Goal: Information Seeking & Learning: Learn about a topic

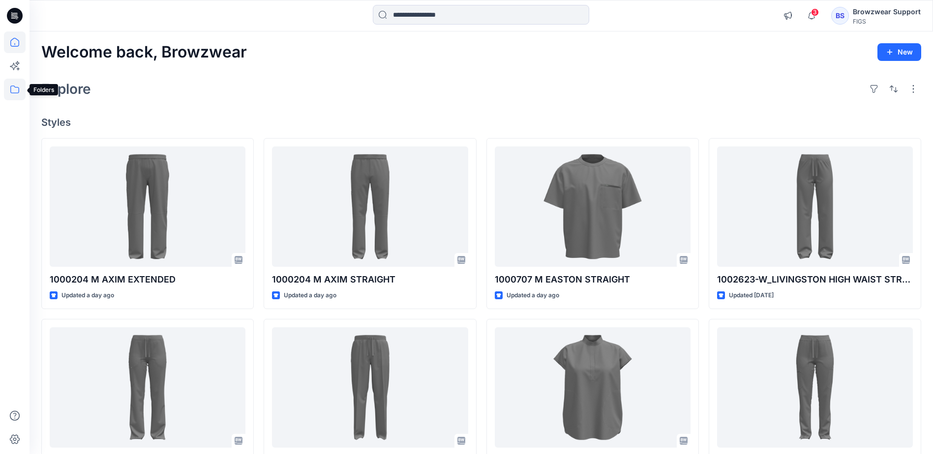
click at [13, 86] on icon at bounding box center [14, 90] width 9 height 8
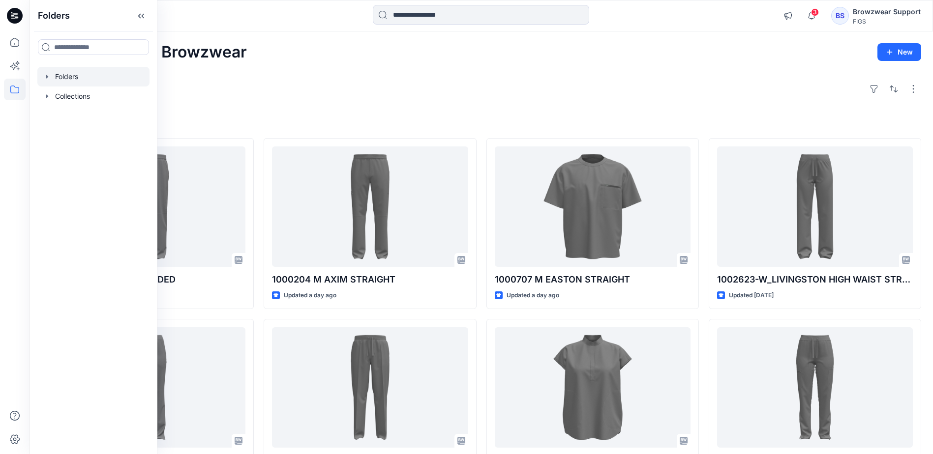
click at [50, 77] on icon "button" at bounding box center [47, 77] width 8 height 8
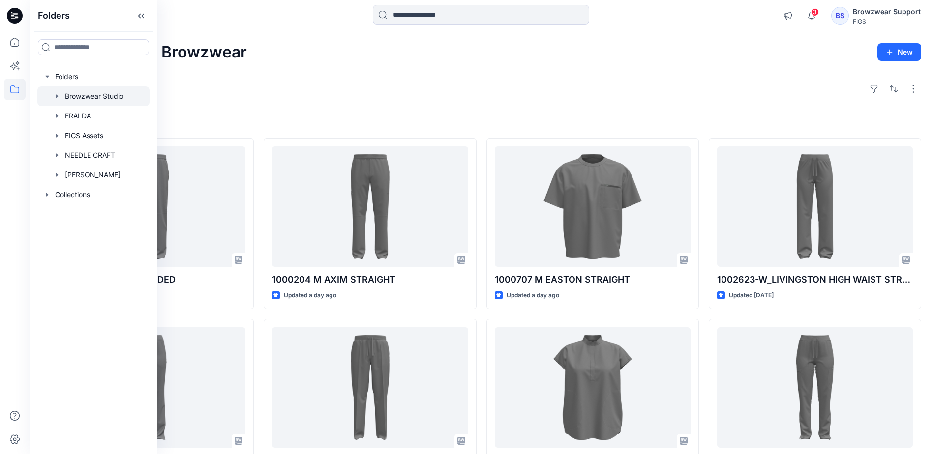
click at [78, 97] on div at bounding box center [93, 97] width 112 height 20
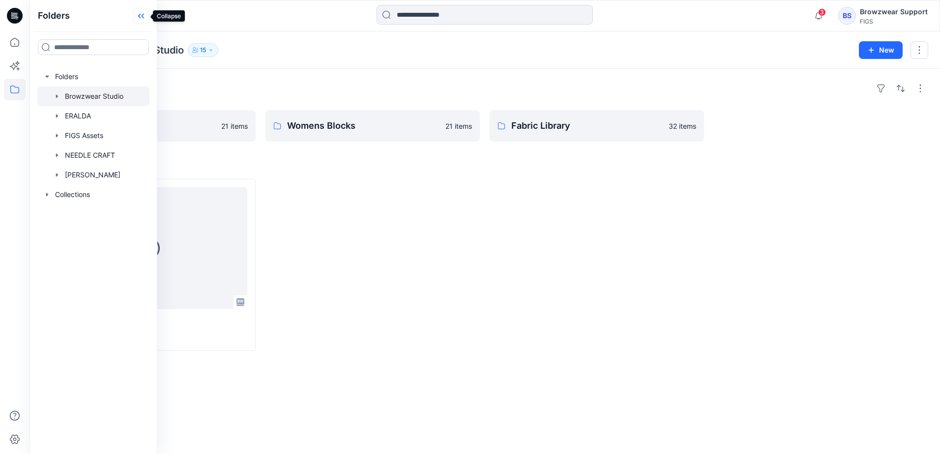
click at [140, 14] on icon at bounding box center [141, 16] width 16 height 16
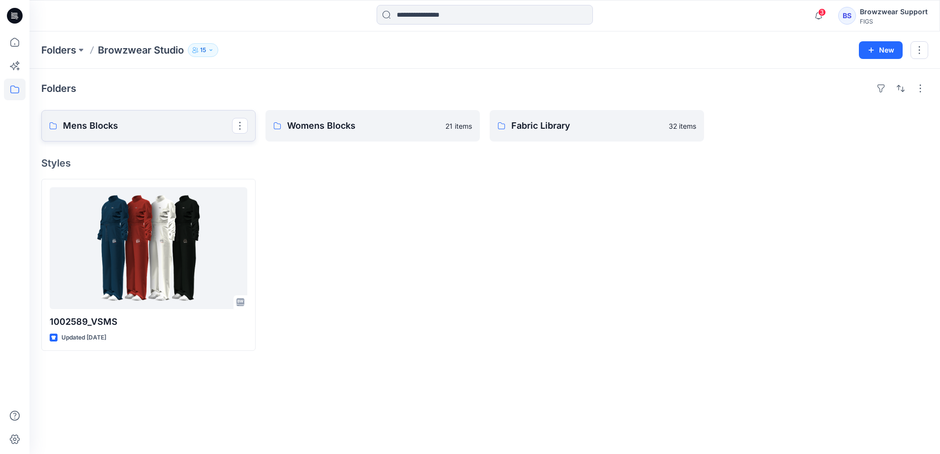
click at [192, 127] on p "Mens Blocks" at bounding box center [147, 126] width 169 height 14
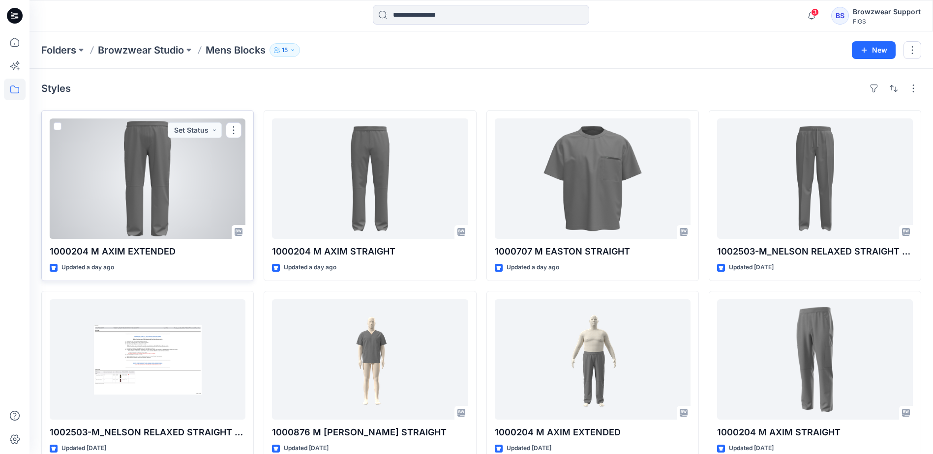
click at [181, 184] on div at bounding box center [148, 179] width 196 height 120
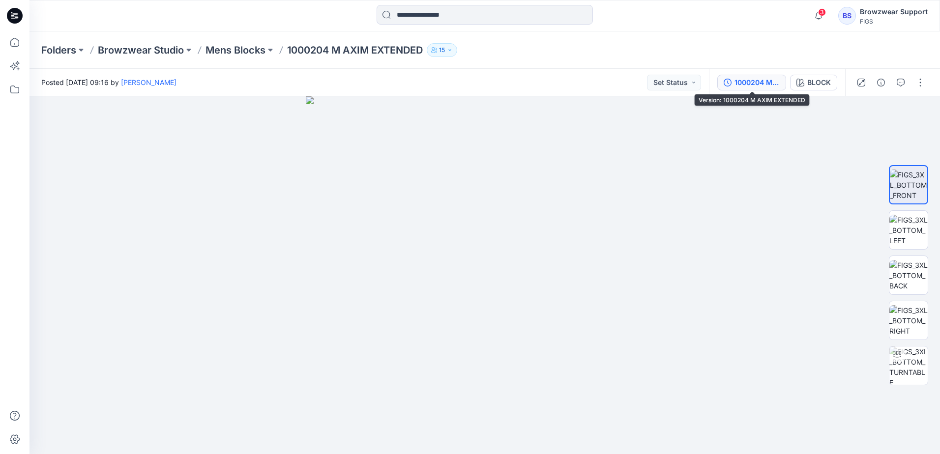
click at [750, 82] on div "1000204 M AXIM EXTENDED" at bounding box center [757, 82] width 45 height 11
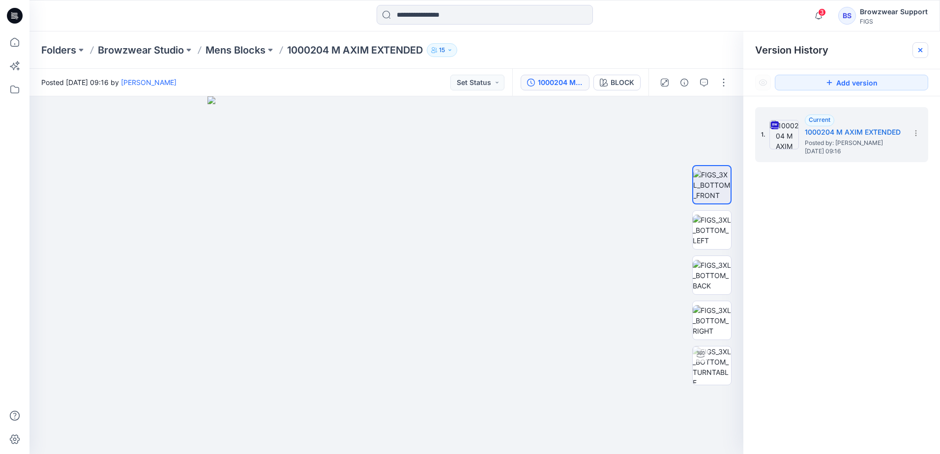
click at [926, 49] on div at bounding box center [921, 50] width 16 height 16
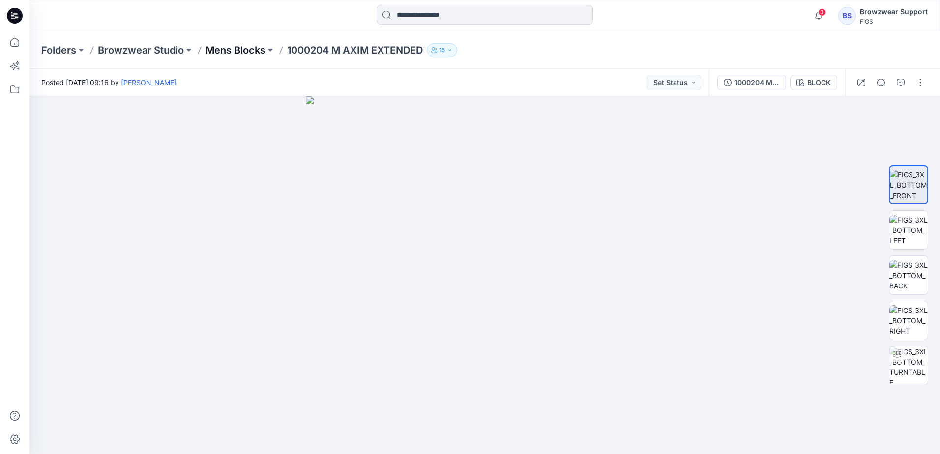
click at [241, 49] on p "Mens Blocks" at bounding box center [236, 50] width 60 height 14
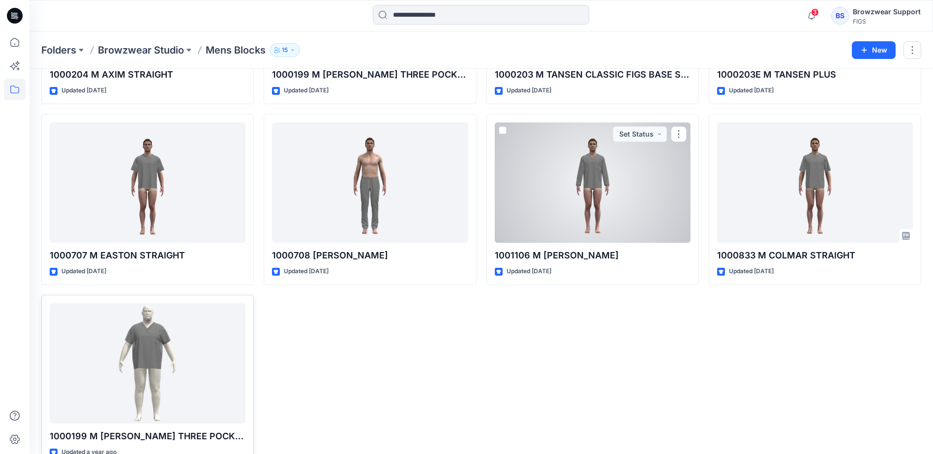
scroll to position [744, 0]
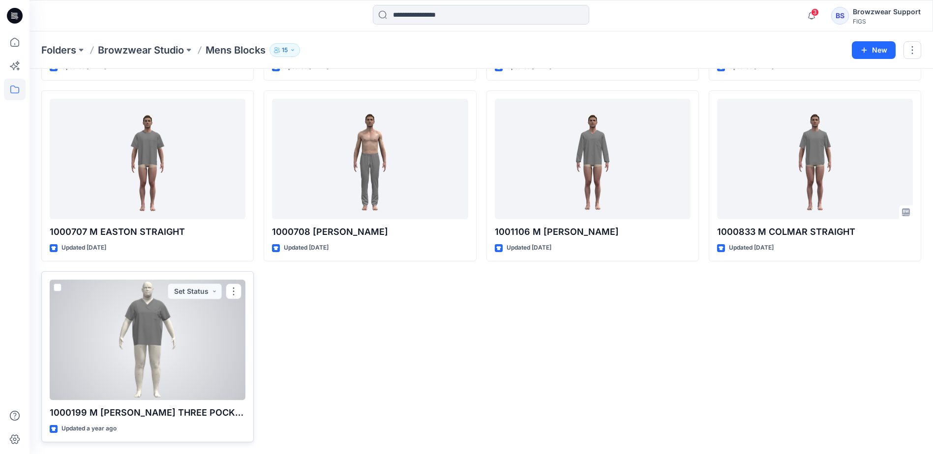
click at [197, 353] on div at bounding box center [148, 340] width 196 height 120
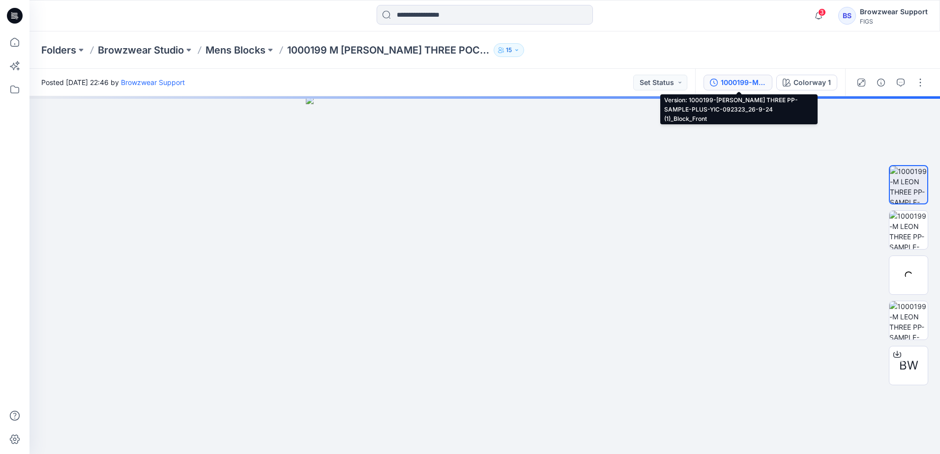
click at [746, 83] on div "1000199-M LEON THREE PP-SAMPLE-PLUS-YIC-092323_26-9-24 (1)_Block_Front" at bounding box center [743, 82] width 45 height 11
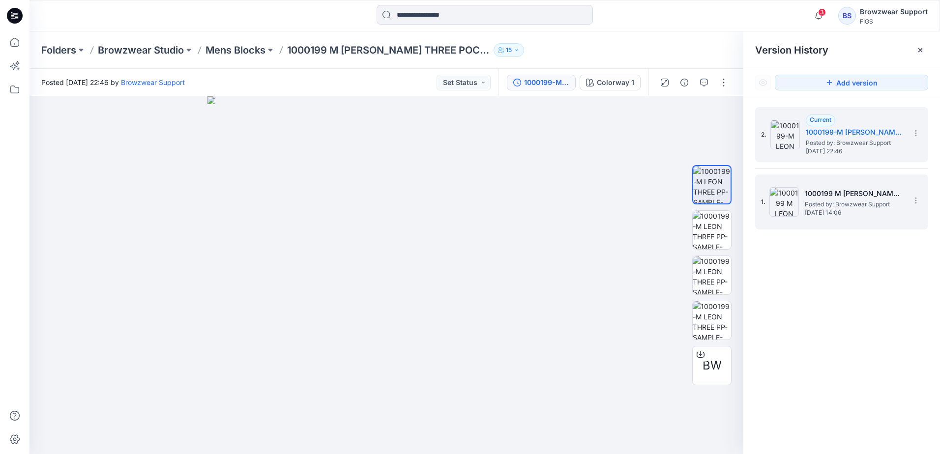
click at [834, 205] on span "Posted by: Browzwear Support" at bounding box center [854, 205] width 98 height 10
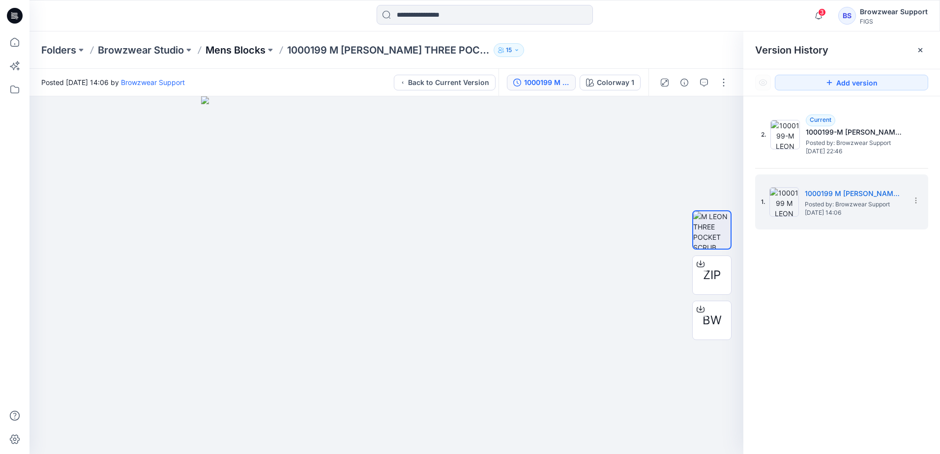
click at [250, 53] on p "Mens Blocks" at bounding box center [236, 50] width 60 height 14
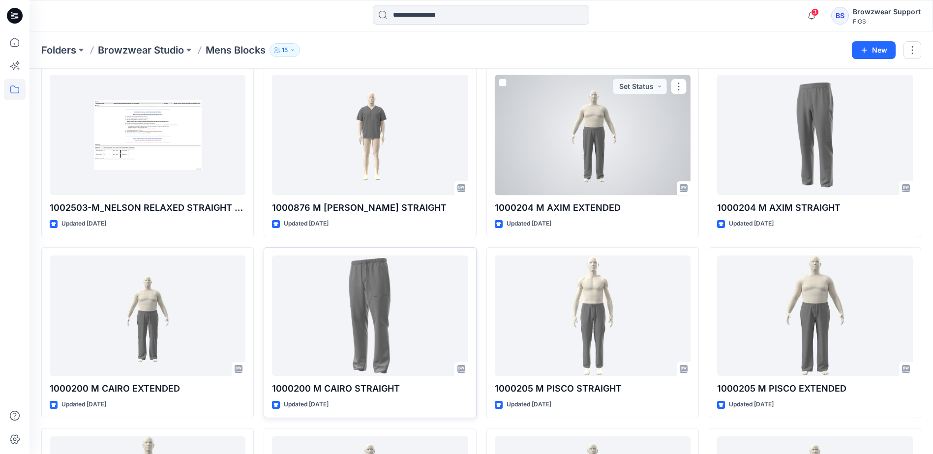
scroll to position [246, 0]
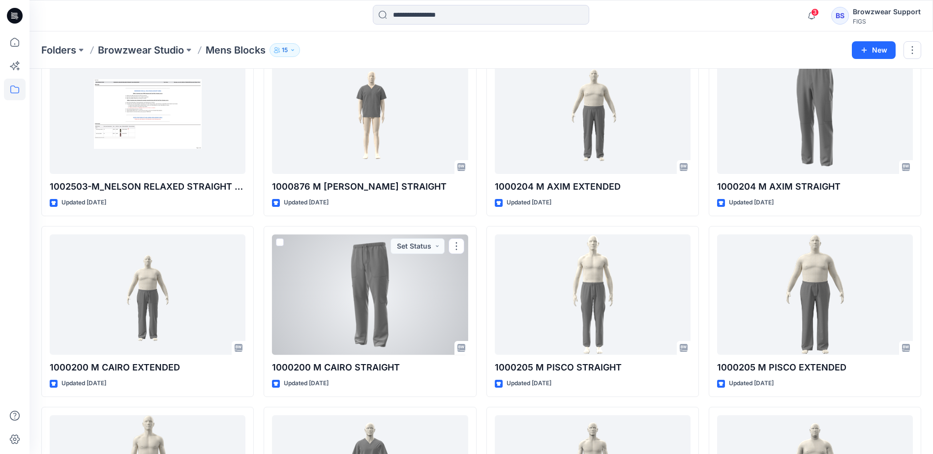
click at [382, 309] on div at bounding box center [370, 295] width 196 height 120
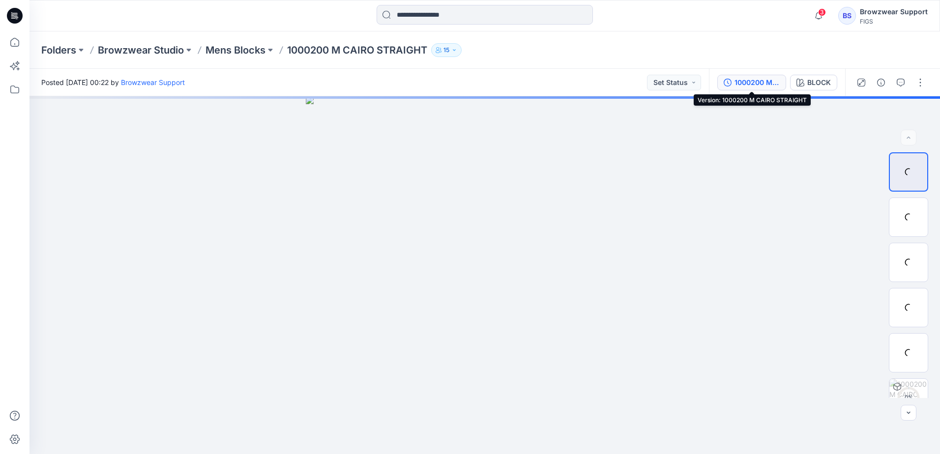
click at [758, 79] on div "1000200 M CAIRO STRAIGHT" at bounding box center [757, 82] width 45 height 11
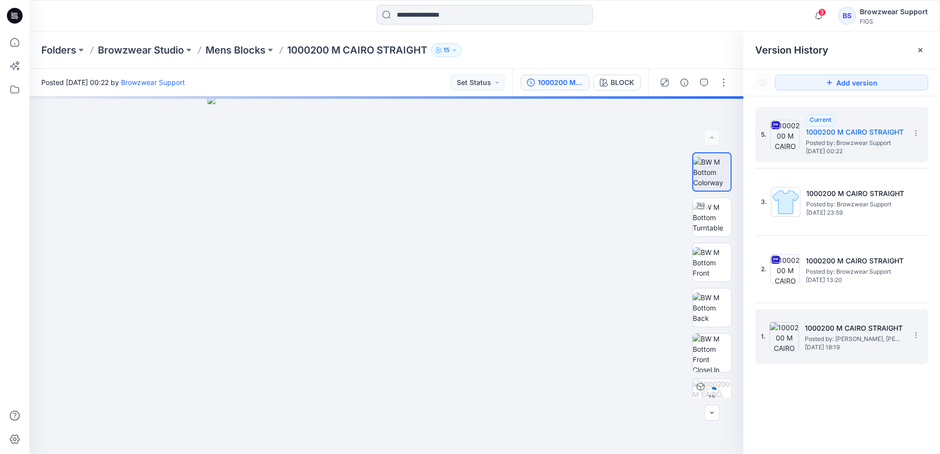
click at [818, 335] on span "Posted by: Rachel, Ramsey" at bounding box center [854, 339] width 98 height 10
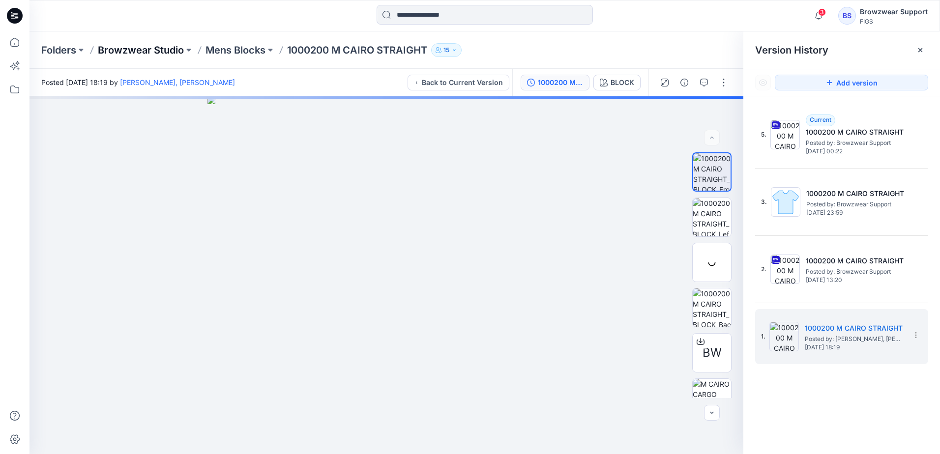
click at [163, 49] on p "Browzwear Studio" at bounding box center [141, 50] width 86 height 14
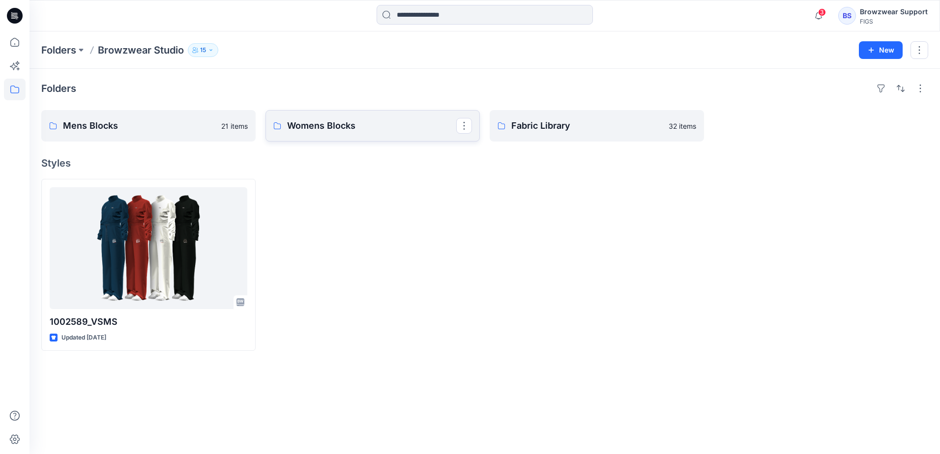
click at [403, 130] on p "Womens Blocks" at bounding box center [371, 126] width 169 height 14
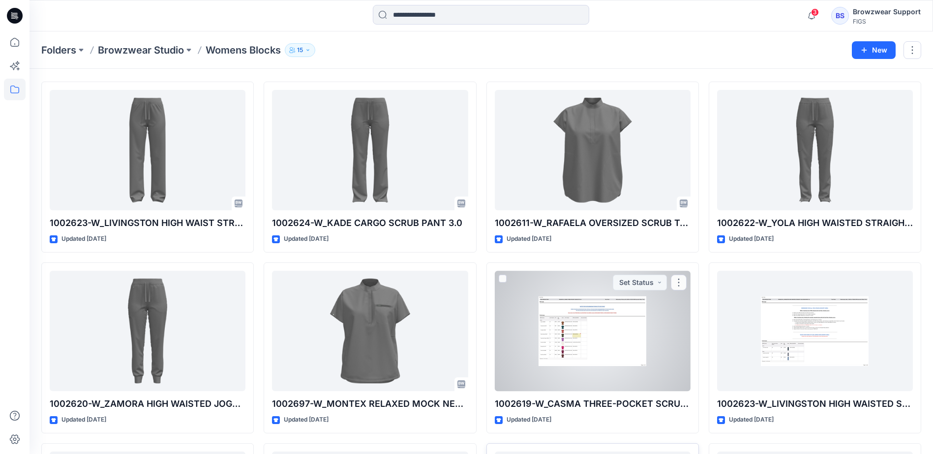
scroll to position [148, 0]
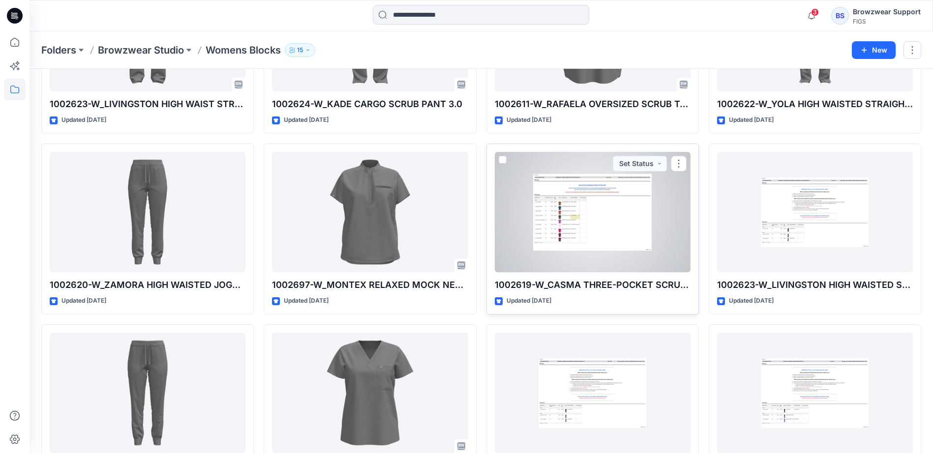
click at [531, 208] on div at bounding box center [593, 212] width 196 height 120
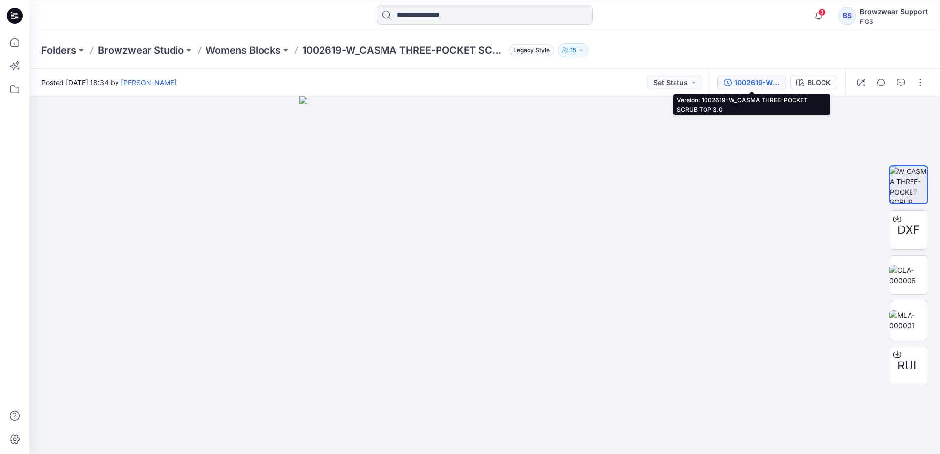
click at [735, 80] on div "1002619-W_CASMA THREE-POCKET SCRUB TOP 3.0" at bounding box center [757, 82] width 45 height 11
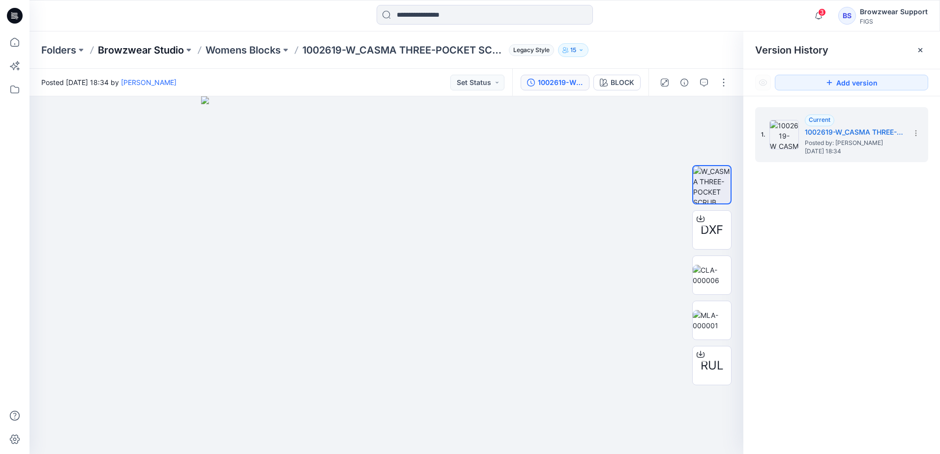
click at [149, 52] on p "Browzwear Studio" at bounding box center [141, 50] width 86 height 14
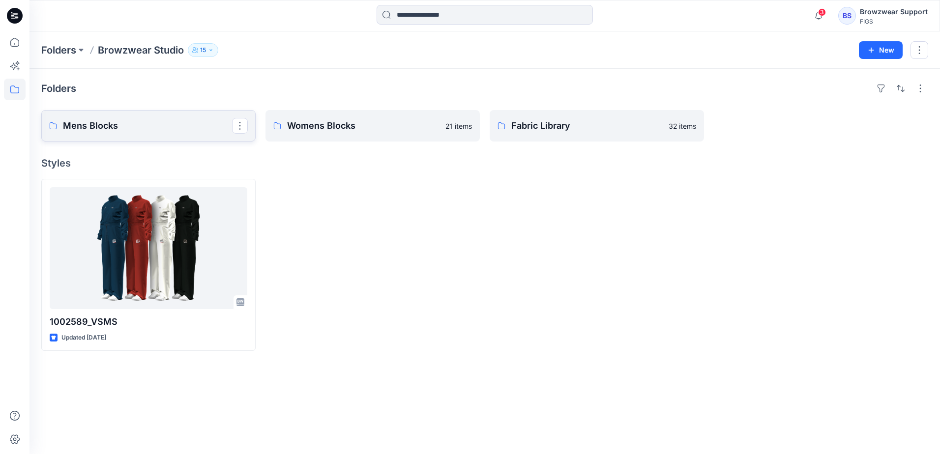
click at [154, 127] on p "Mens Blocks" at bounding box center [147, 126] width 169 height 14
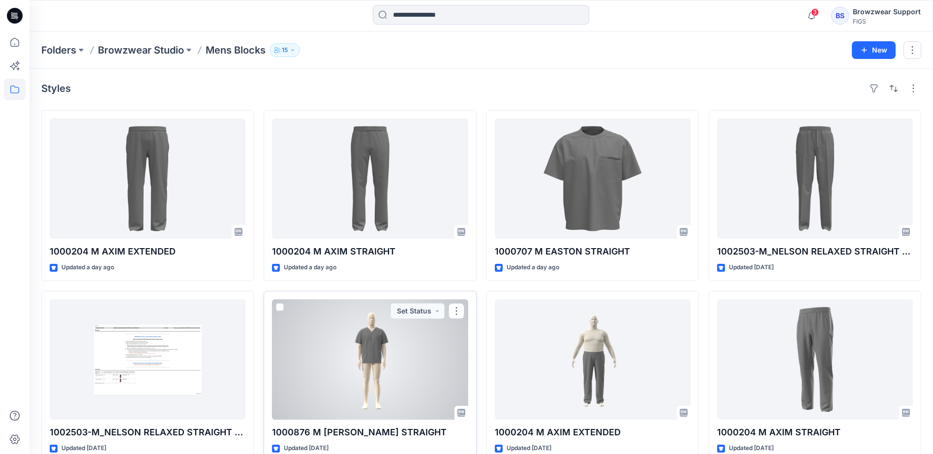
click at [387, 370] on div at bounding box center [370, 360] width 196 height 120
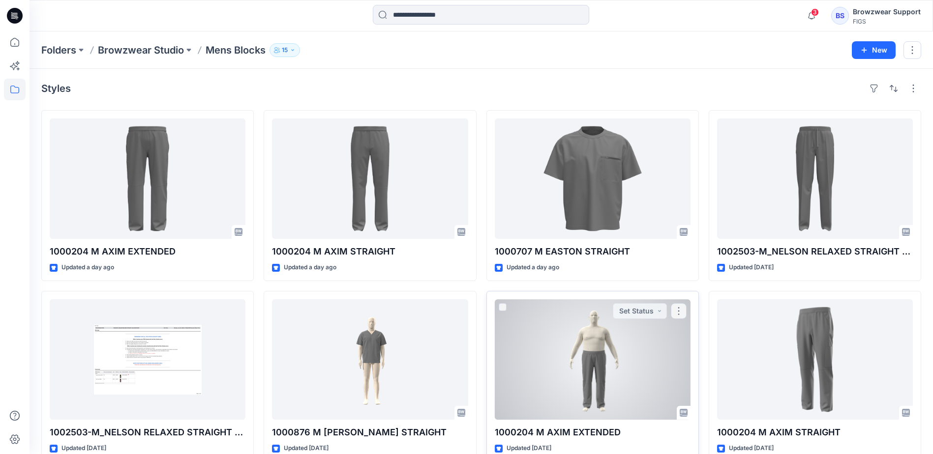
click at [611, 369] on div at bounding box center [593, 360] width 196 height 120
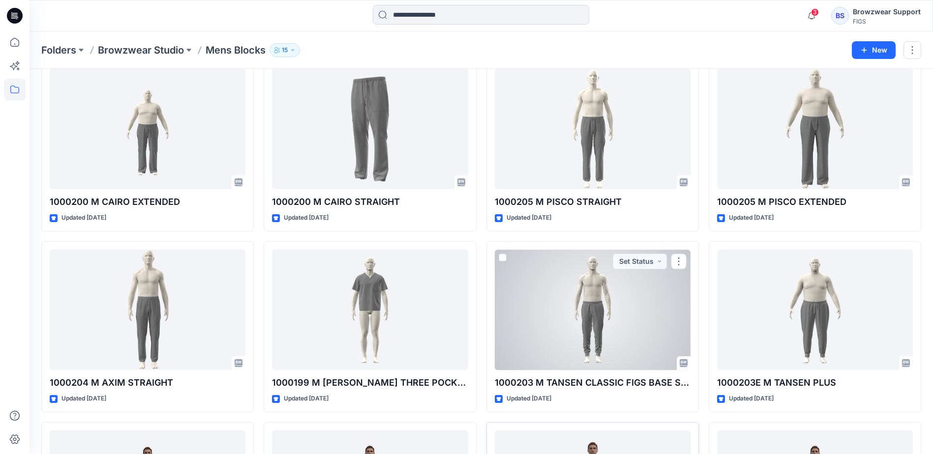
scroll to position [492, 0]
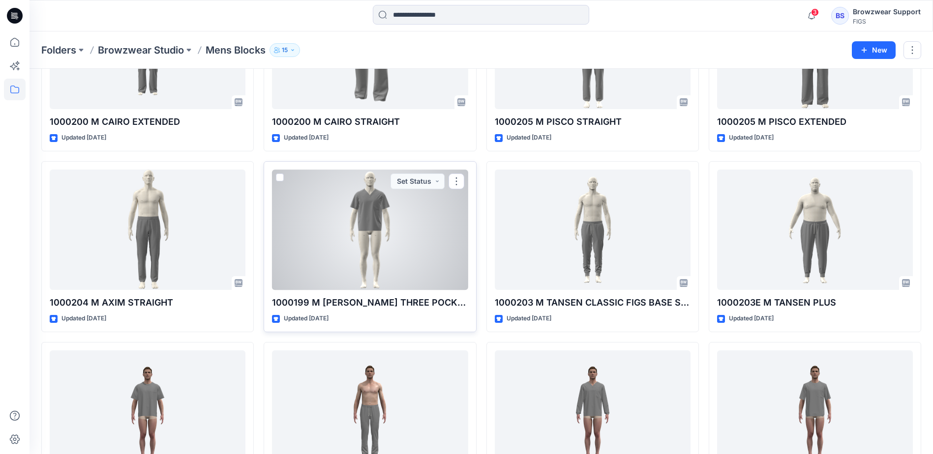
click at [375, 232] on div at bounding box center [370, 230] width 196 height 120
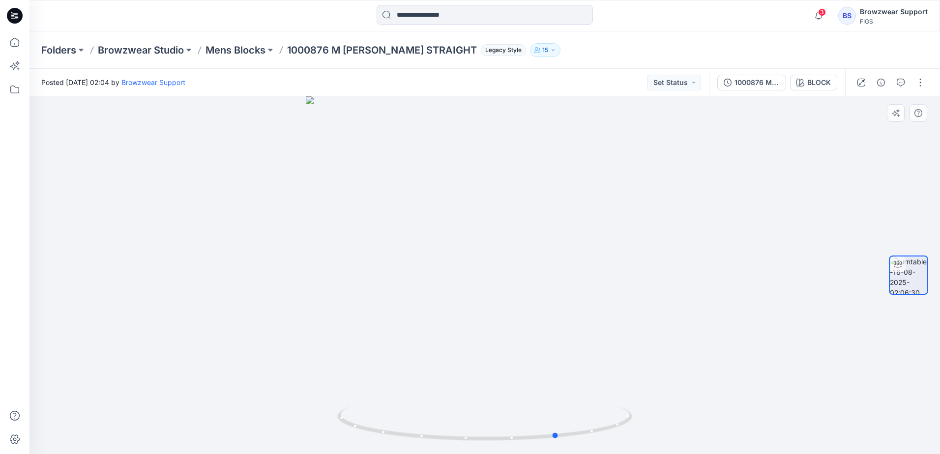
drag, startPoint x: 578, startPoint y: 261, endPoint x: 356, endPoint y: 272, distance: 222.1
click at [356, 272] on div at bounding box center [485, 275] width 911 height 358
